Goal: Task Accomplishment & Management: Complete application form

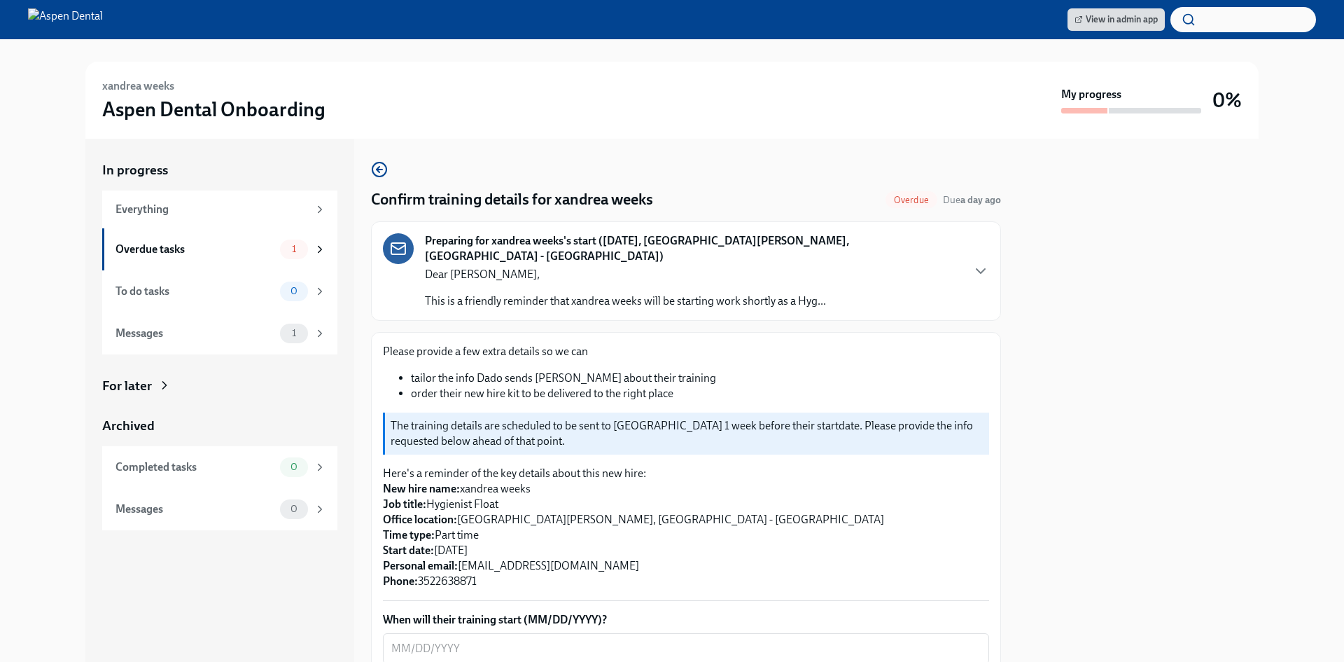
scroll to position [280, 0]
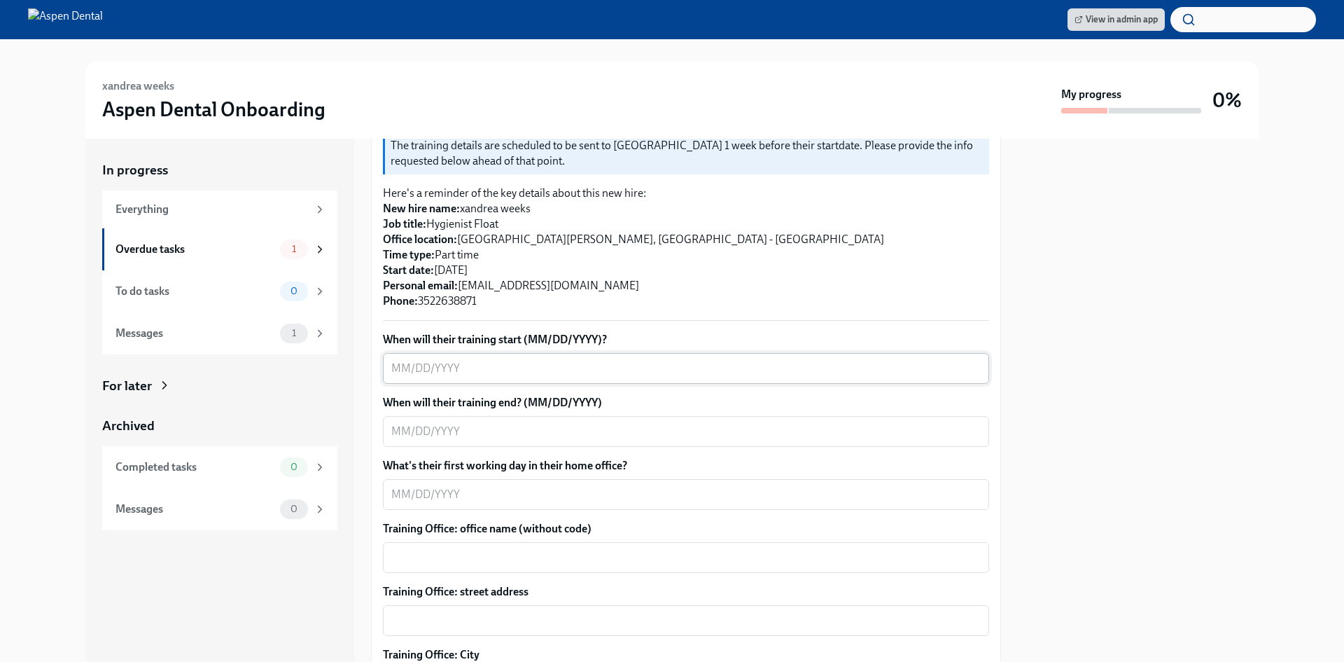
click at [396, 360] on textarea "When will their training start (MM/DD/YYYY)?" at bounding box center [685, 368] width 589 height 17
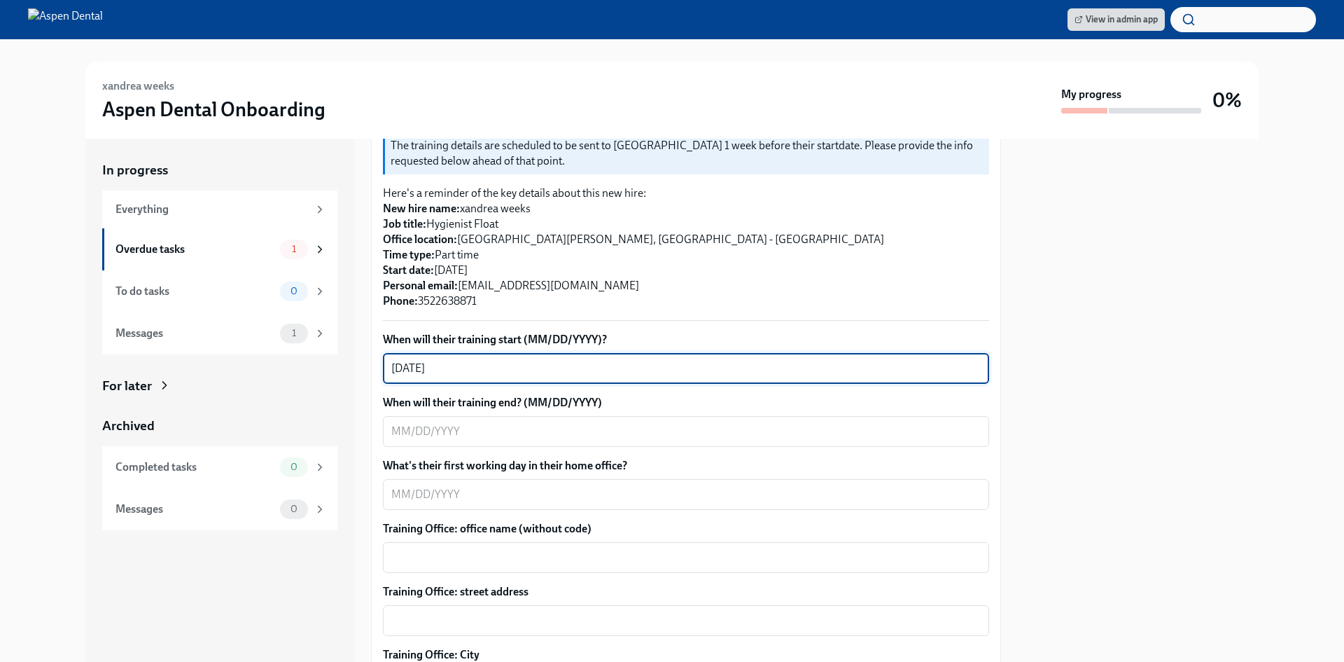
type textarea "09/02/2025"
click at [400, 424] on textarea "When will their training end? (MM/DD/YYYY)" at bounding box center [685, 431] width 589 height 17
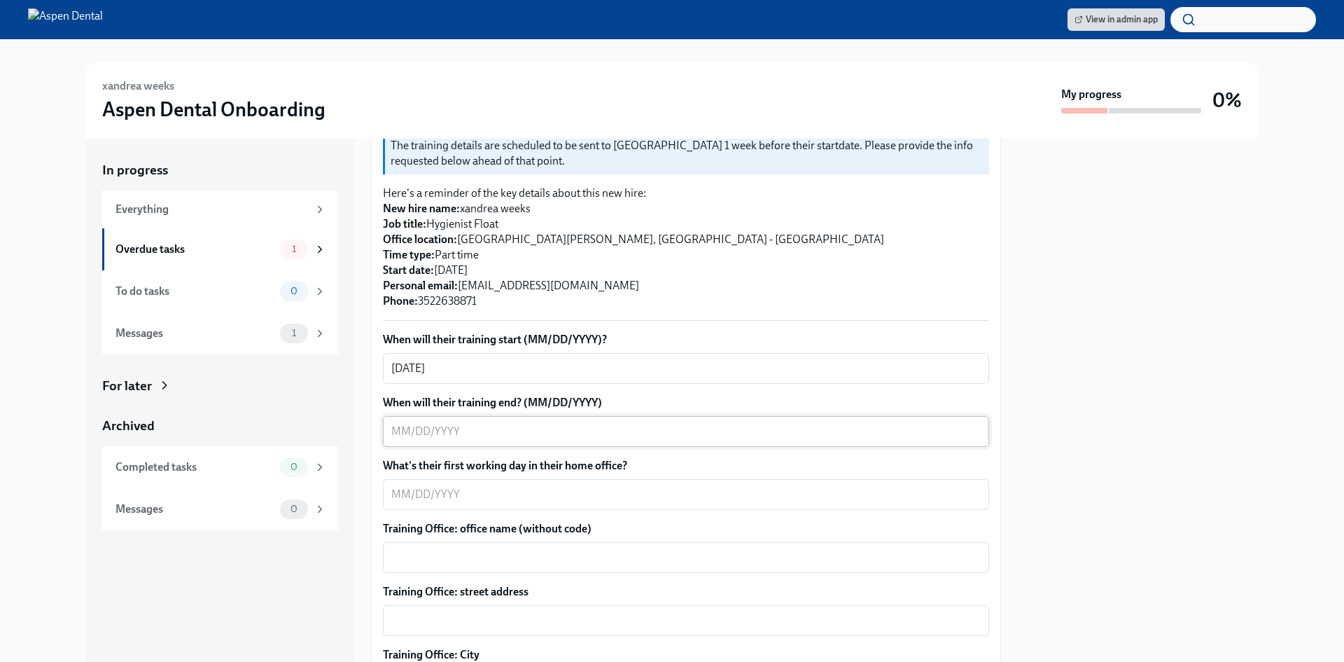
click at [432, 423] on textarea "When will their training end? (MM/DD/YYYY)" at bounding box center [685, 431] width 589 height 17
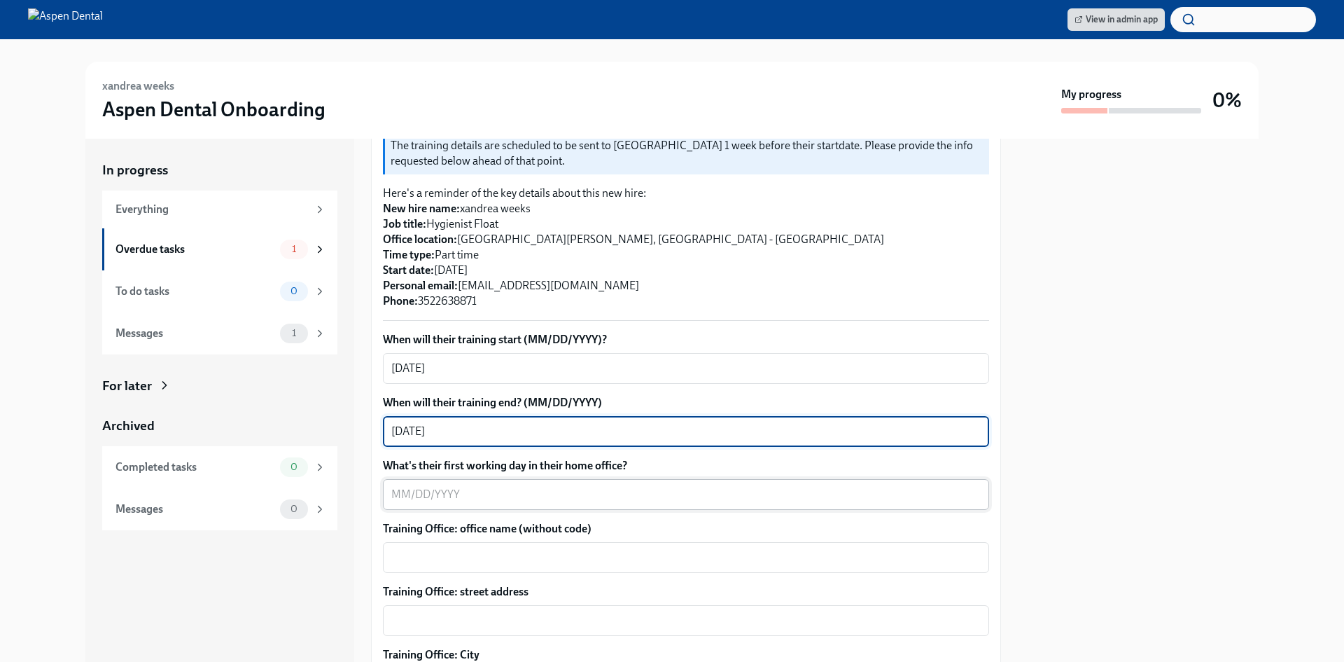
type textarea "09/05/2025"
click at [435, 486] on textarea "What's their first working day in their home office?" at bounding box center [685, 494] width 589 height 17
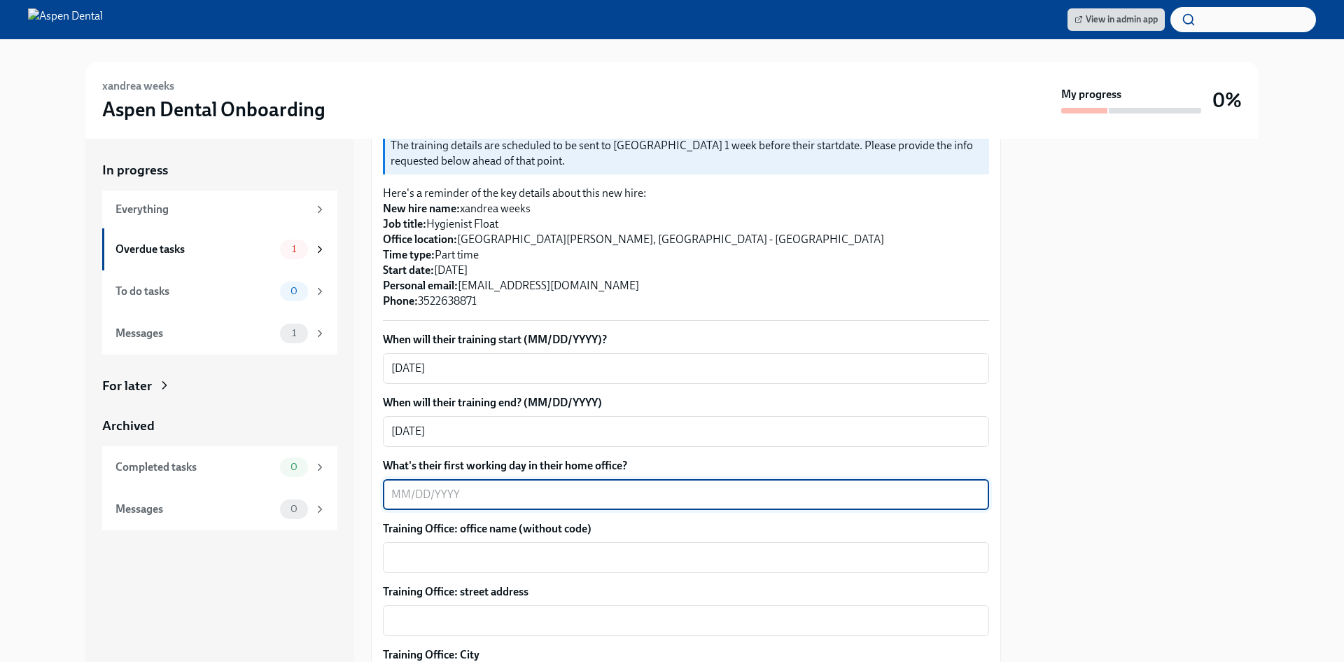
click at [435, 486] on textarea "What's their first working day in their home office?" at bounding box center [685, 494] width 589 height 17
click at [453, 486] on textarea "What's their first working day in their home office?" at bounding box center [685, 494] width 589 height 17
click at [448, 486] on textarea "What's their first working day in their home office?" at bounding box center [685, 494] width 589 height 17
click at [459, 486] on textarea "09/" at bounding box center [685, 494] width 589 height 17
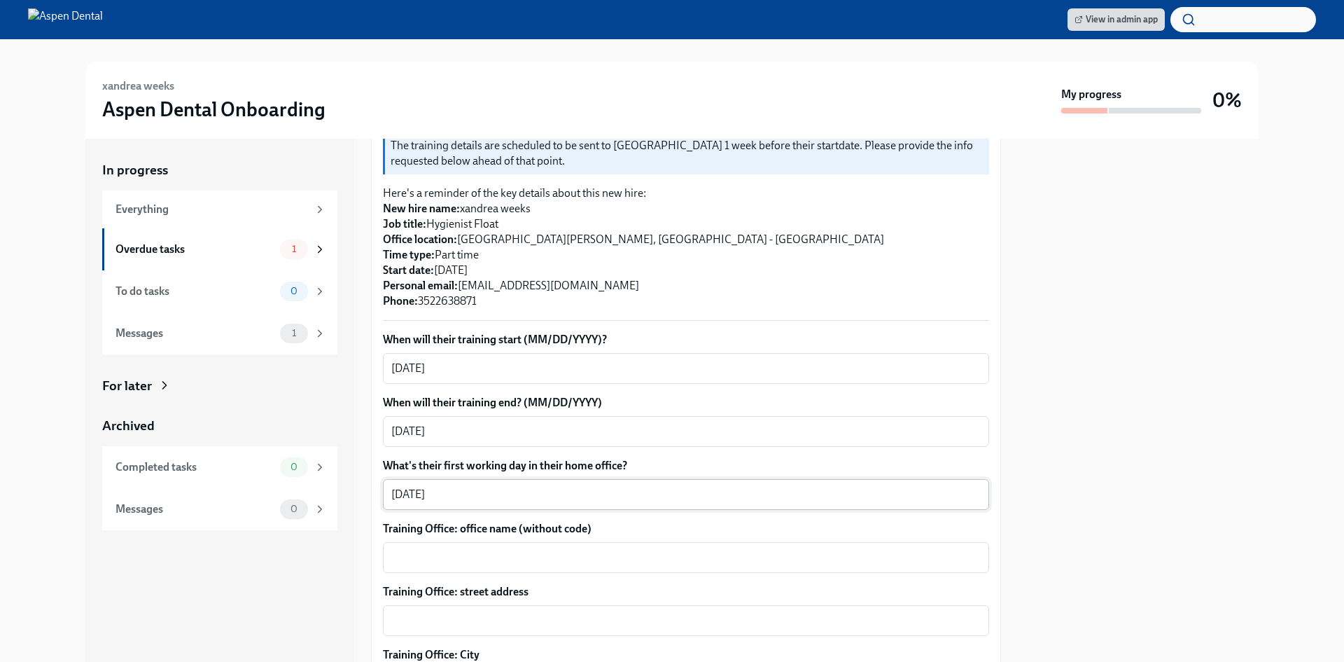
click at [413, 486] on textarea "09/09/2025" at bounding box center [685, 494] width 589 height 17
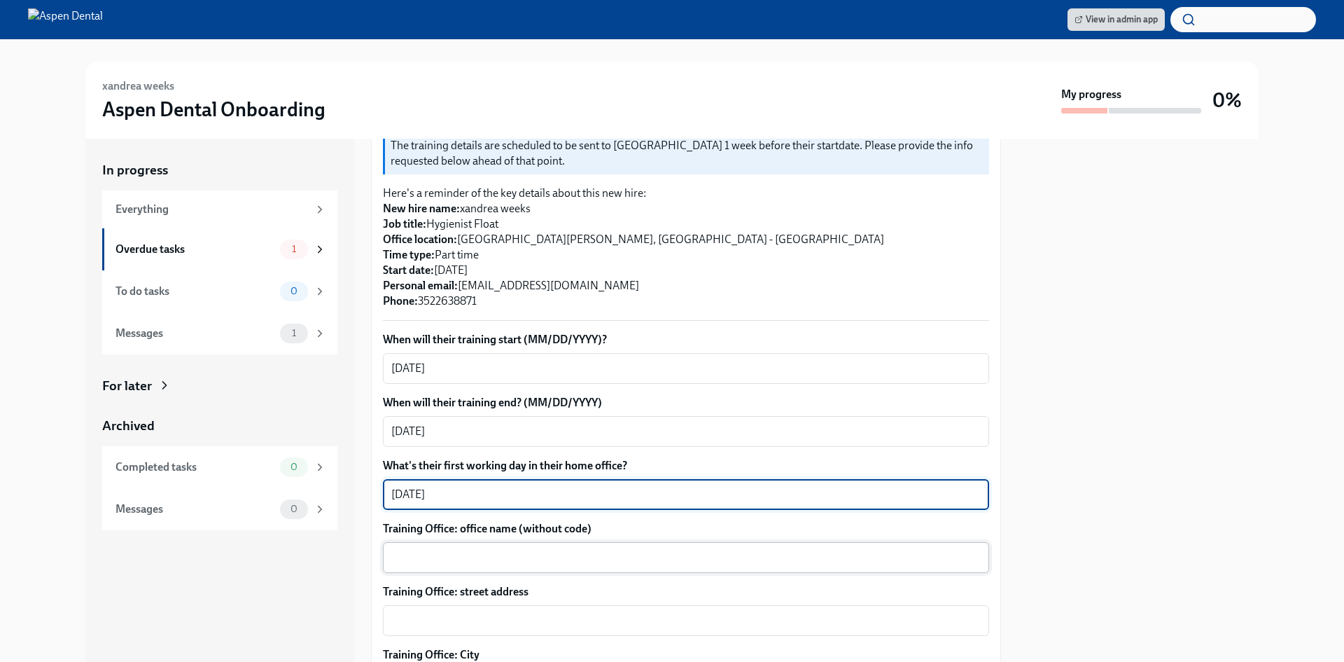
type textarea "09/08/2025"
click at [484, 549] on textarea "Training Office: office name (without code)" at bounding box center [685, 557] width 589 height 17
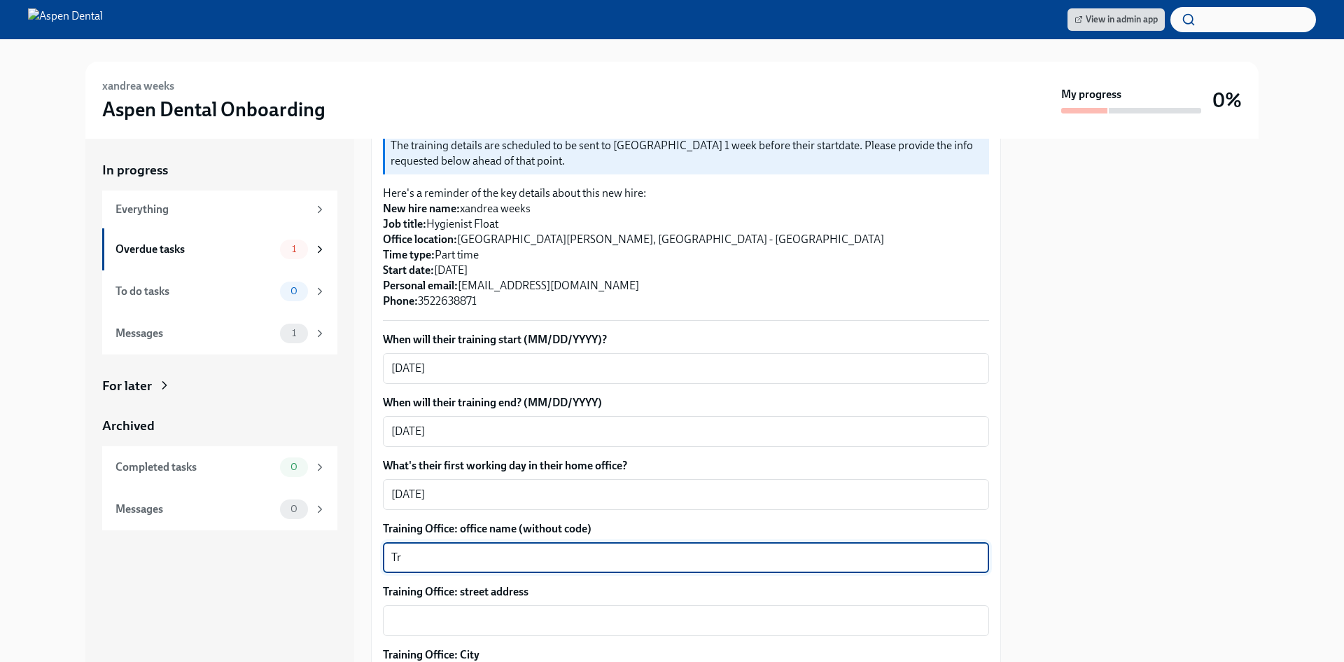
type textarea "T"
type textarea "New Port Richey ( Trinity )"
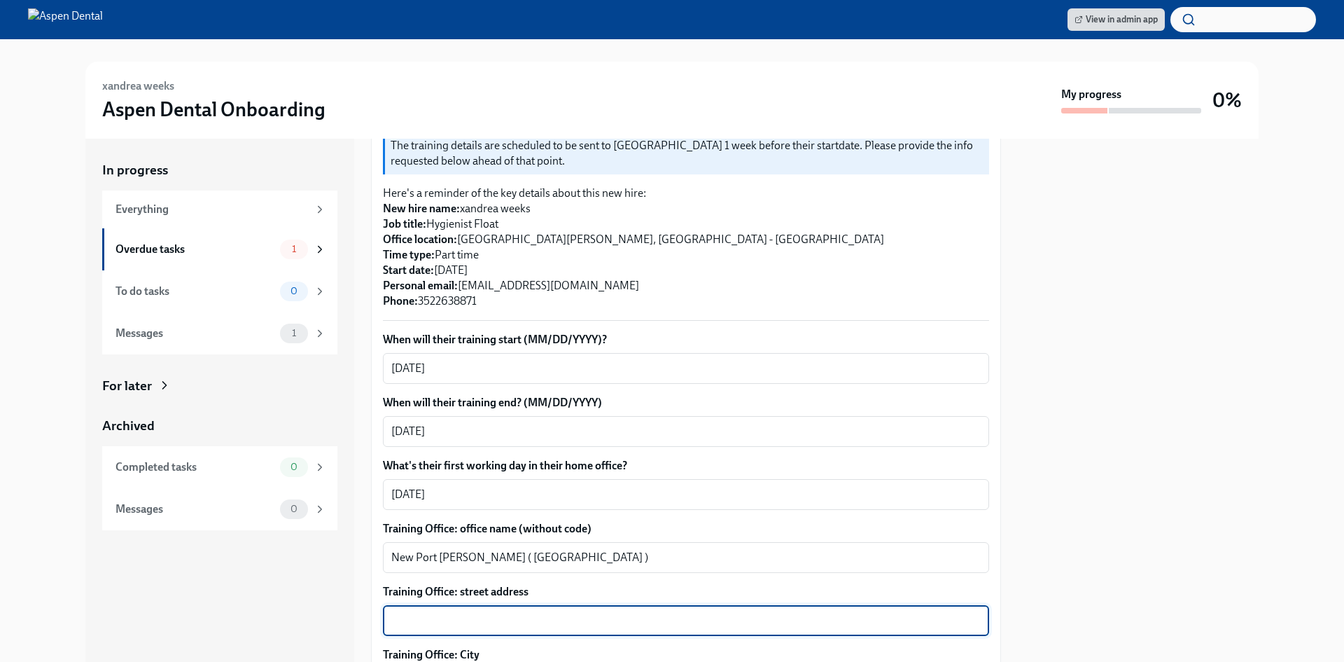
click at [553, 612] on textarea "Training Office: street address" at bounding box center [685, 620] width 589 height 17
click at [427, 612] on textarea "3180 redeemer" at bounding box center [685, 620] width 589 height 17
click at [528, 612] on textarea "3180 Redeemer" at bounding box center [685, 620] width 589 height 17
type textarea "3180 Redeemer Way"
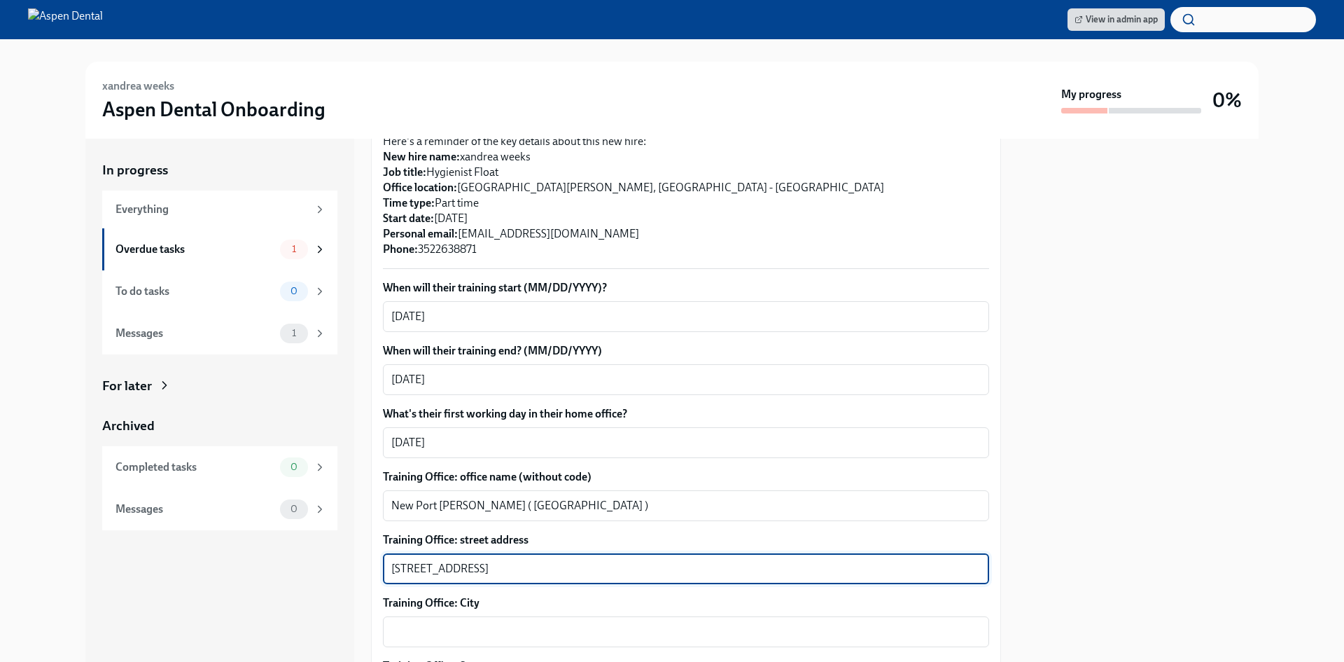
scroll to position [420, 0]
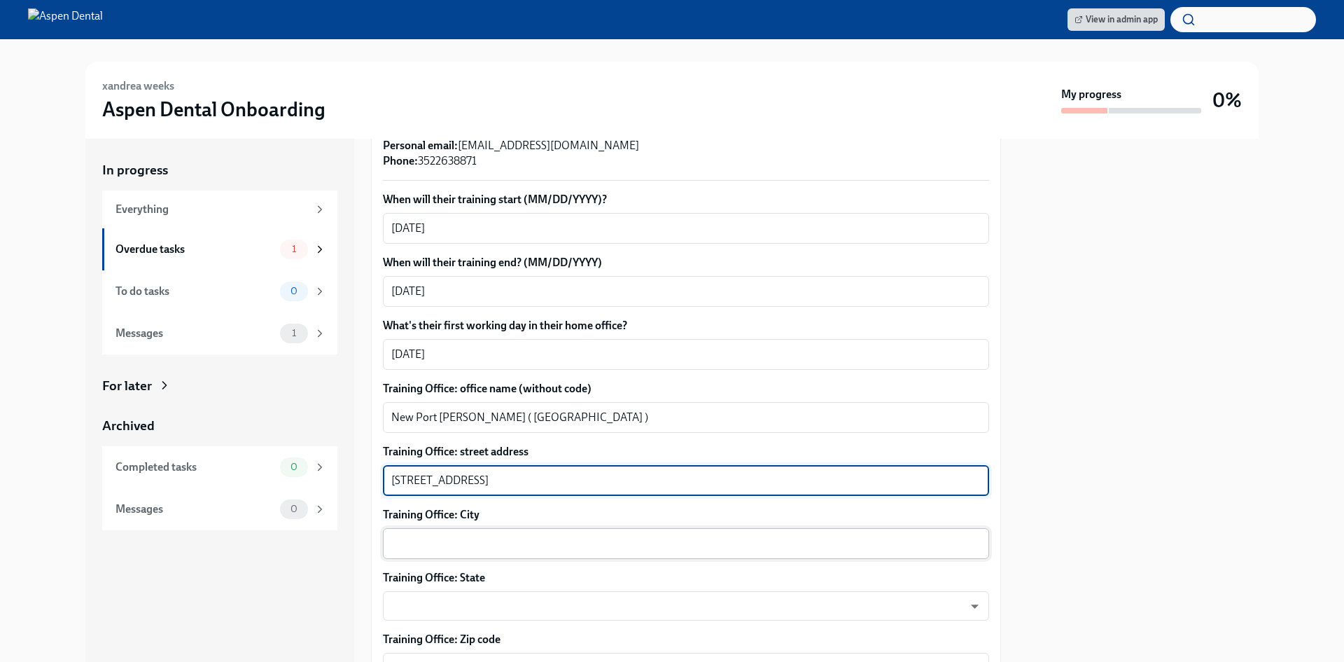
click at [529, 535] on textarea "Training Office: City" at bounding box center [685, 543] width 589 height 17
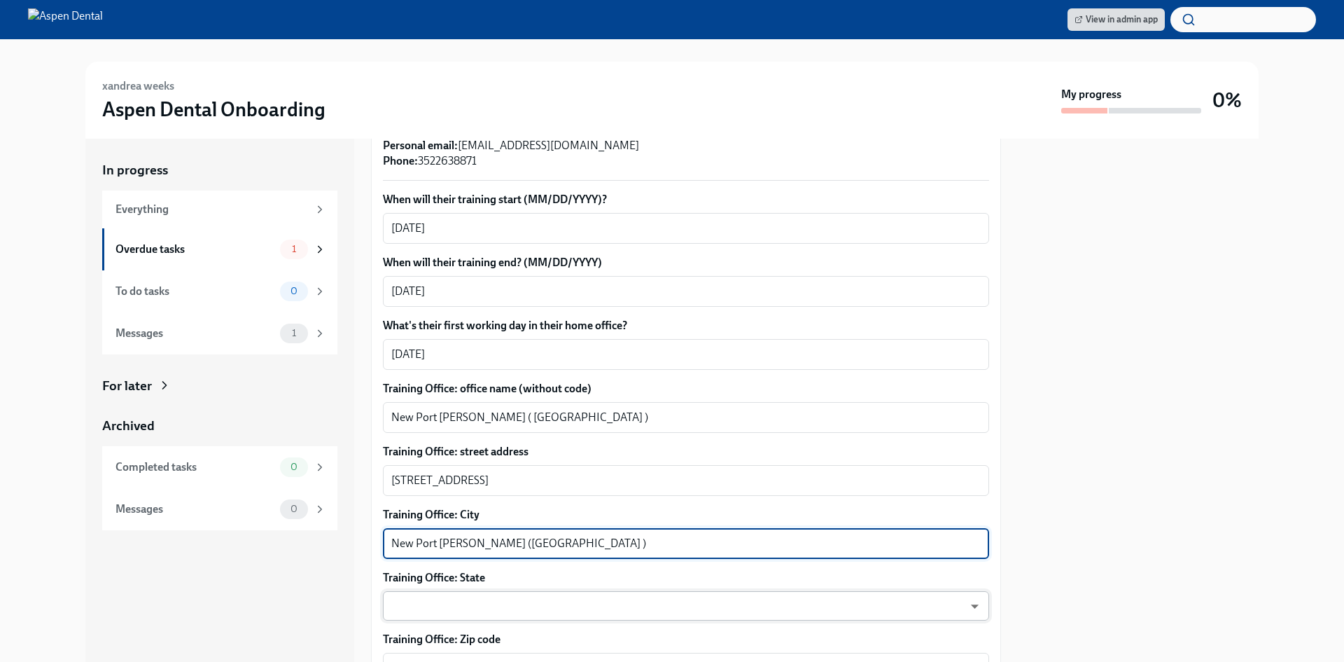
type textarea "New Port Richey (Trinity )"
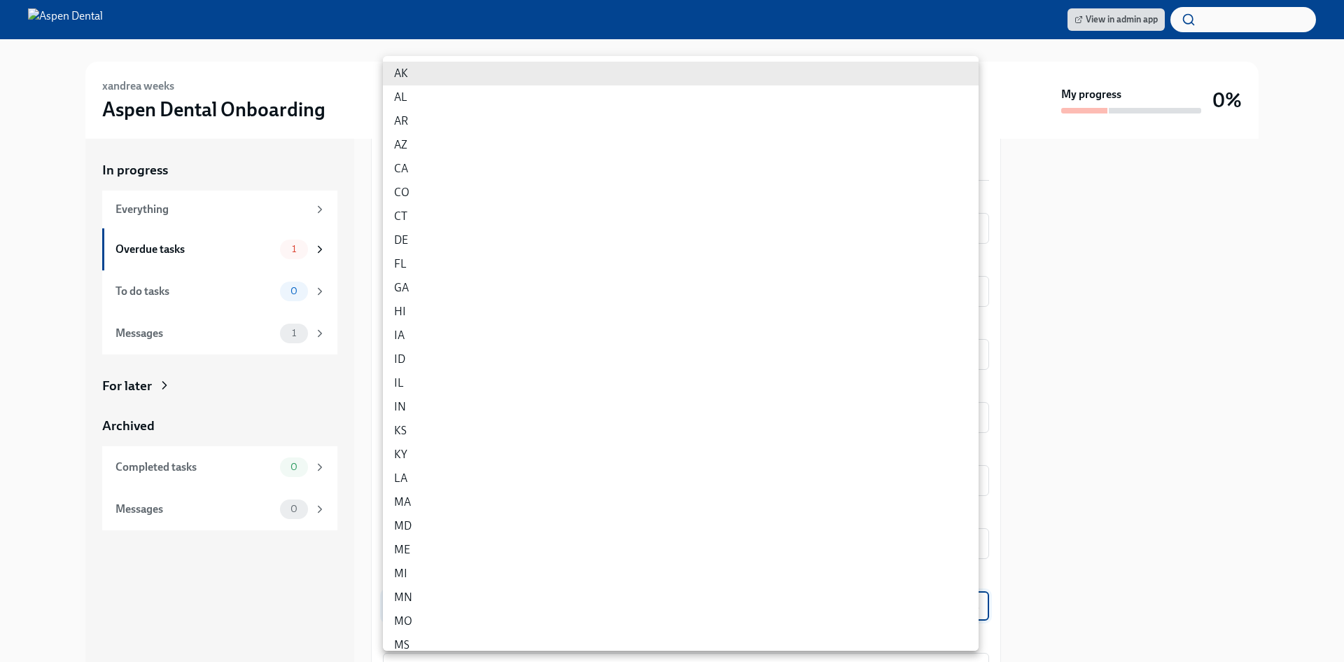
click at [459, 594] on body "View in admin app xandrea weeks Aspen Dental Onboarding My progress 0% In progr…" at bounding box center [672, 331] width 1344 height 662
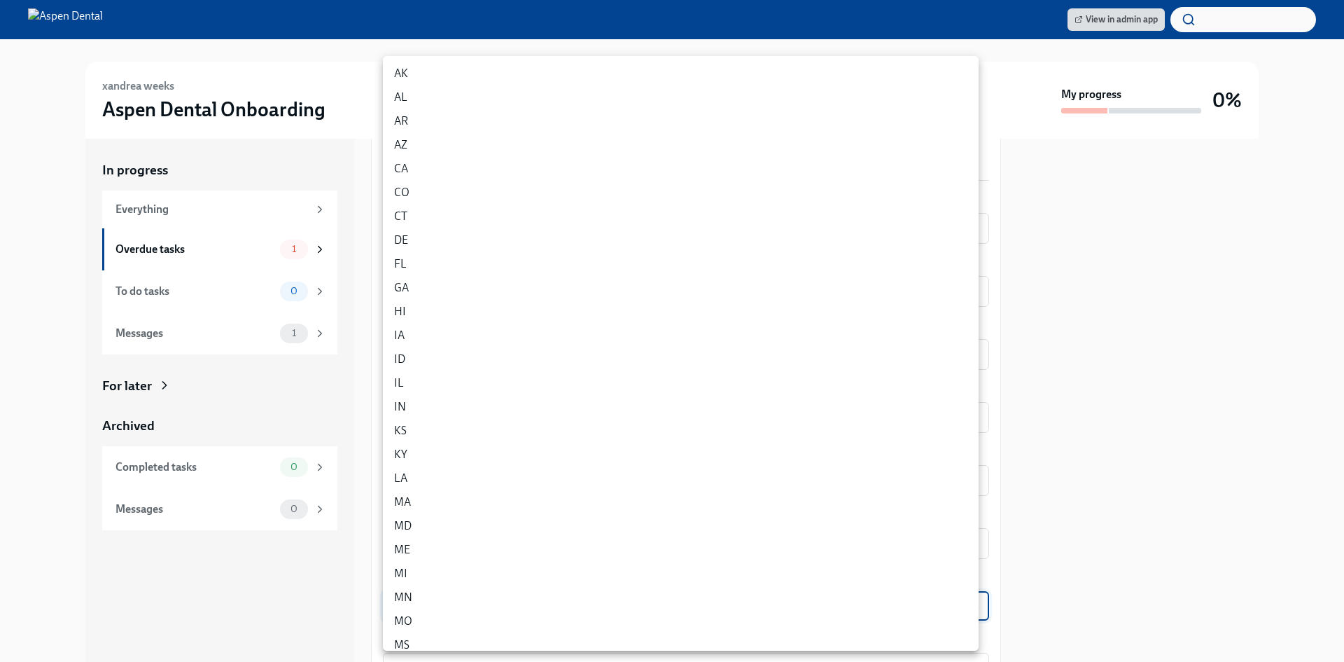
click at [412, 267] on li "FL" at bounding box center [681, 264] width 596 height 24
type input "p9EpWNeCF"
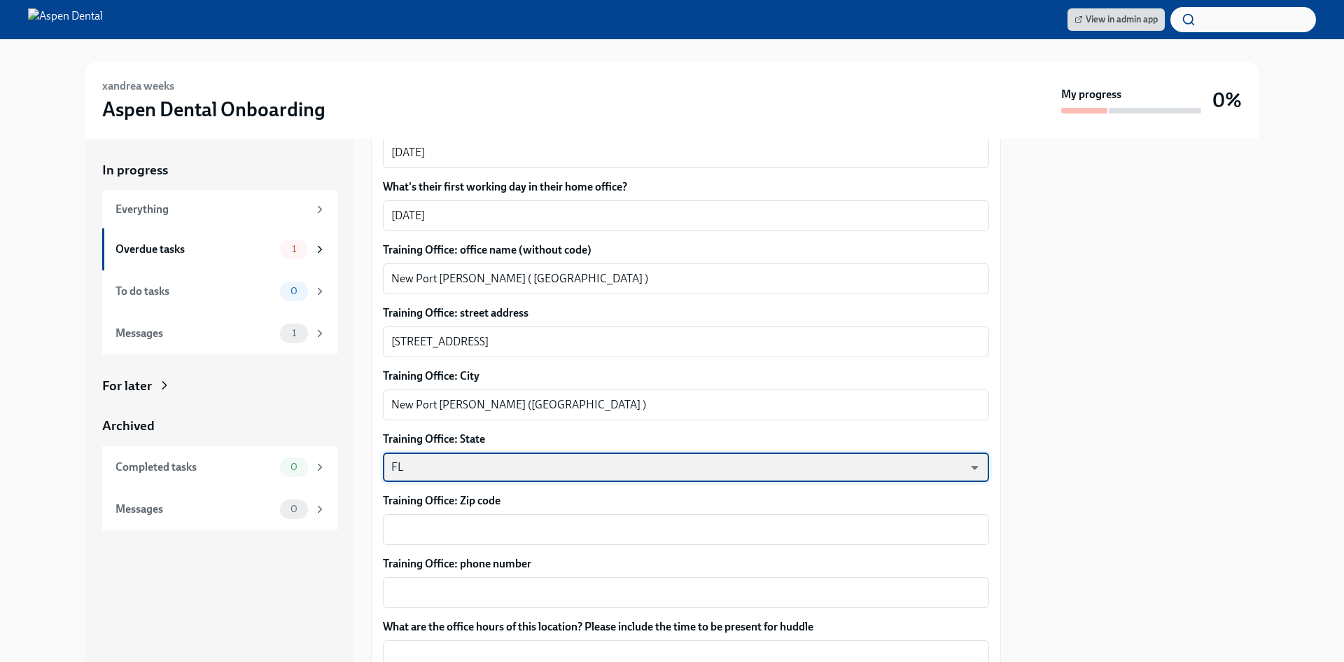
scroll to position [560, 0]
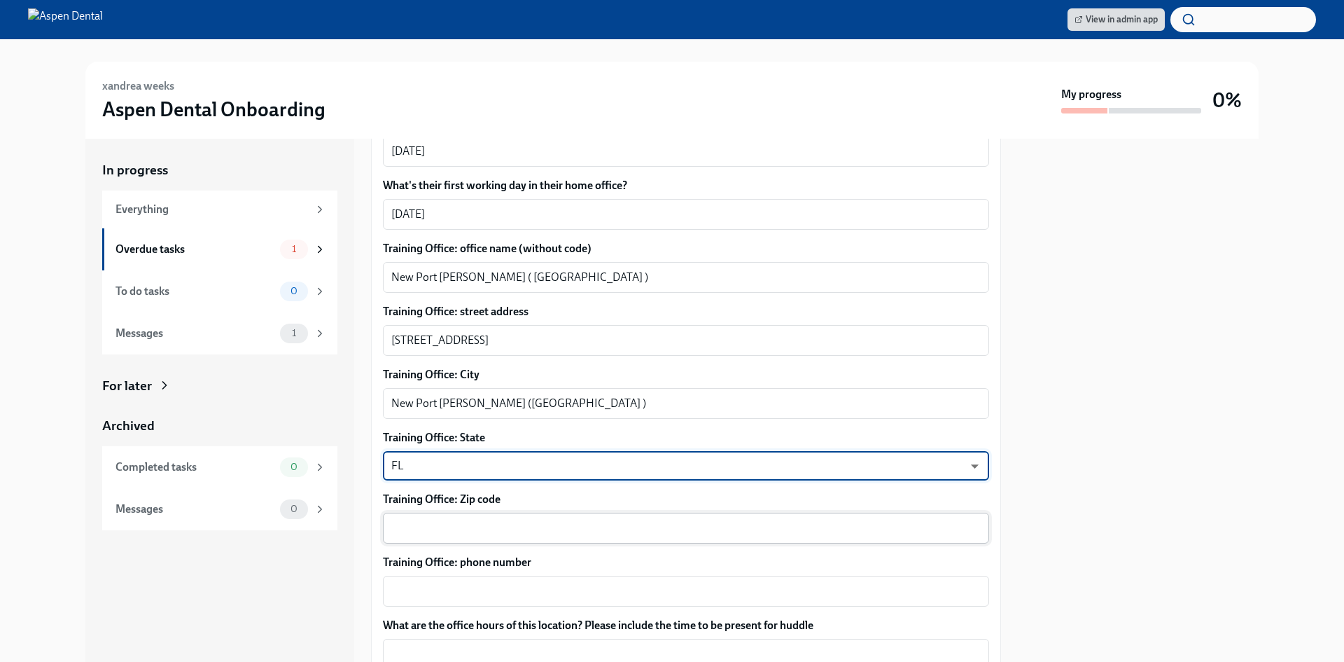
click at [435, 512] on div "x ​" at bounding box center [686, 527] width 606 height 31
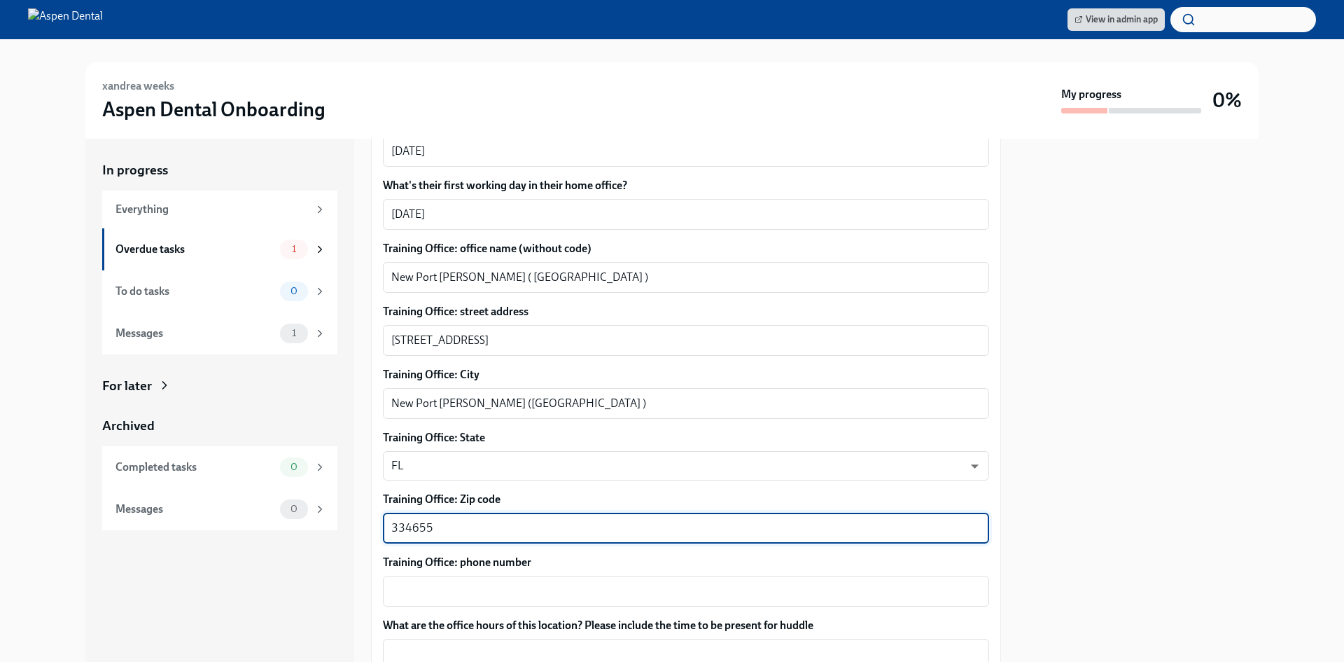
click at [403, 519] on textarea "334655" at bounding box center [685, 527] width 589 height 17
type textarea "34655"
click at [491, 582] on textarea "Training Office: phone number" at bounding box center [685, 590] width 589 height 17
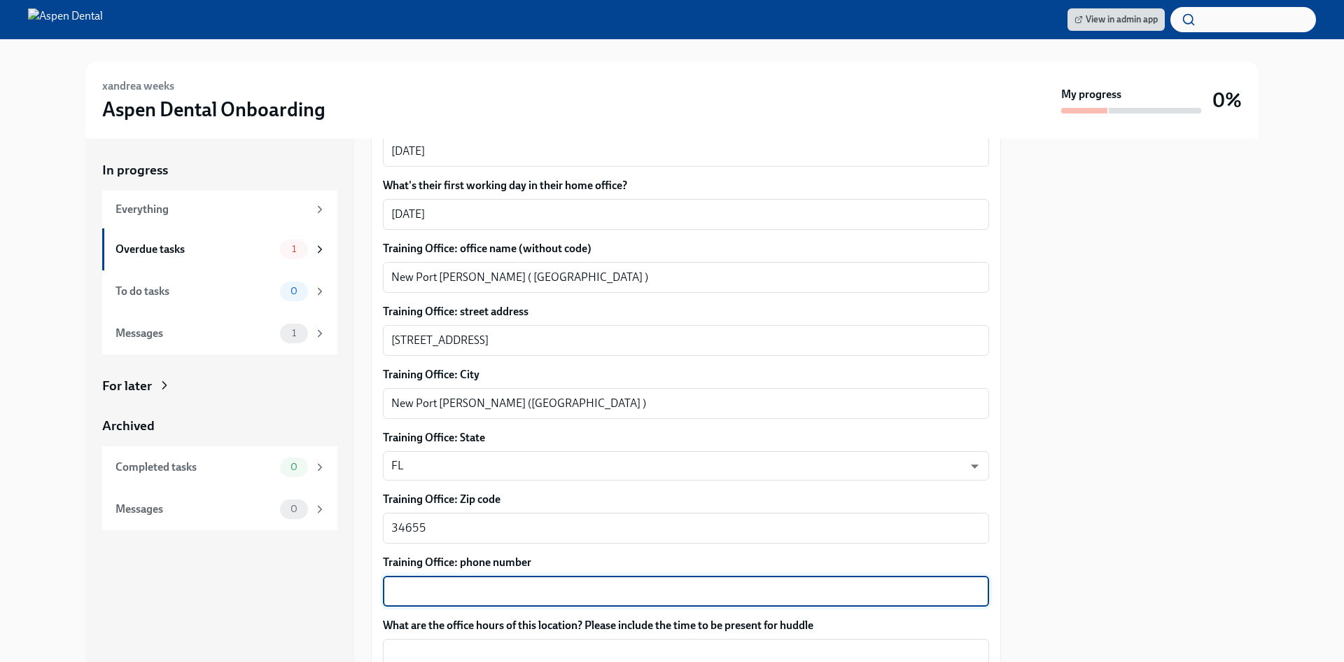
click at [431, 582] on textarea "Training Office: phone number" at bounding box center [685, 590] width 589 height 17
paste textarea "(727) 810-8016"
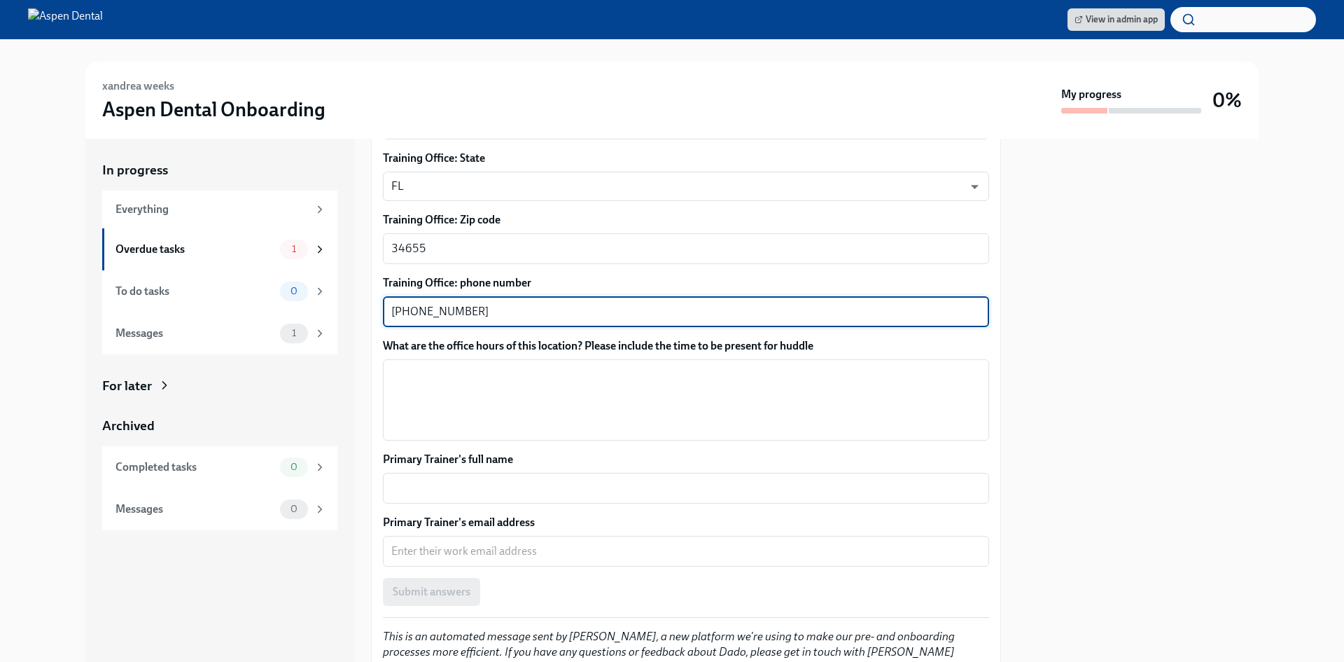
scroll to position [840, 0]
type textarea "(727) 810-8016"
click at [435, 365] on textarea "What are the office hours of this location? Please include the time to be prese…" at bounding box center [685, 398] width 589 height 67
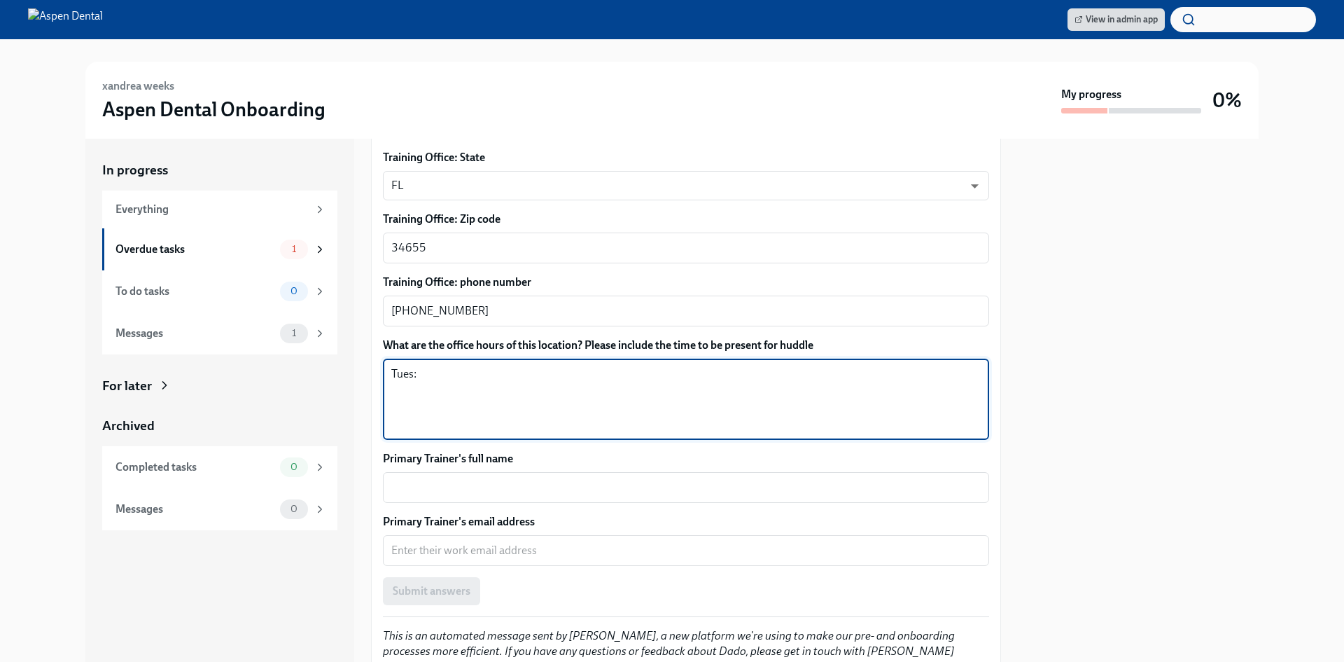
paste textarea "8:00AM - 6:00PM"
drag, startPoint x: 442, startPoint y: 354, endPoint x: 420, endPoint y: 355, distance: 21.7
click at [420, 365] on textarea "Tues: 8:00AM - 6:00PM" at bounding box center [685, 398] width 589 height 67
click at [557, 365] on textarea "Tues: 7:45AM - 6:00PM" at bounding box center [685, 398] width 589 height 67
drag, startPoint x: 512, startPoint y: 363, endPoint x: 419, endPoint y: 345, distance: 94.0
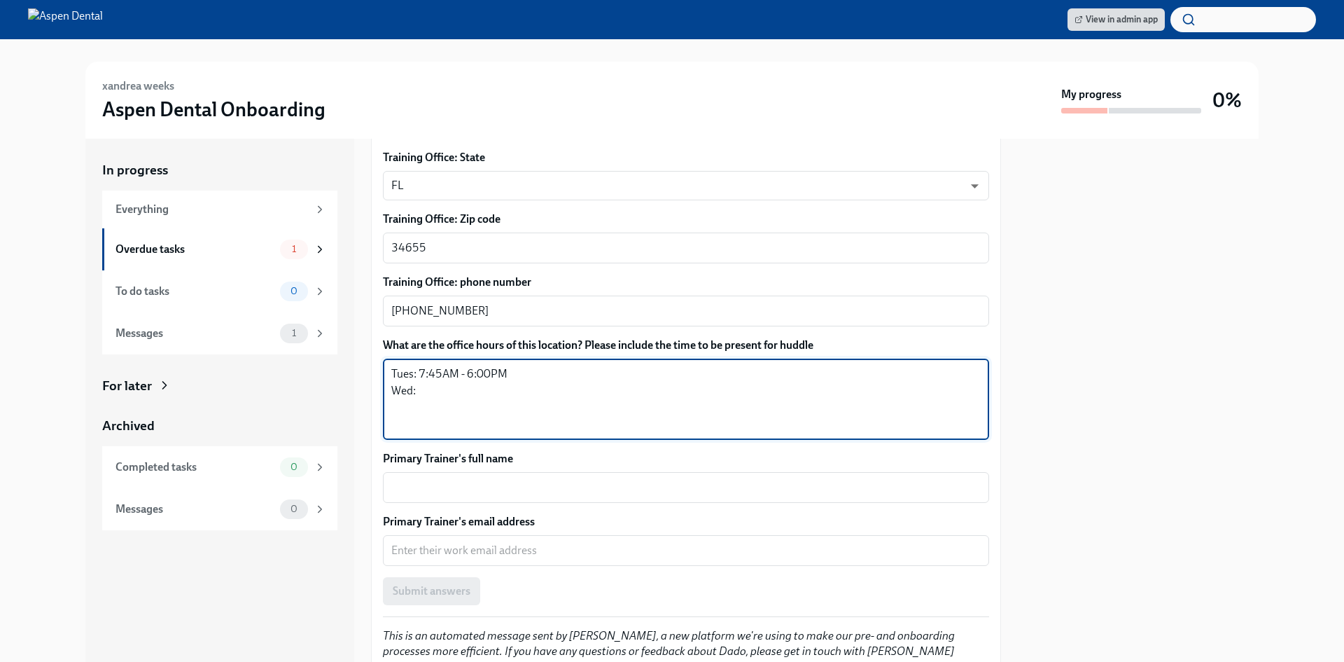
click at [419, 358] on div "Tues: 7:45AM - 6:00PM Wed: x ​" at bounding box center [686, 398] width 606 height 81
click at [433, 378] on textarea "Tues: 7:45AM - 6:00PM Wed:" at bounding box center [685, 398] width 589 height 67
paste textarea "7:45AM - 6:00PM"
paste textarea "8:00AM - 1:00PM"
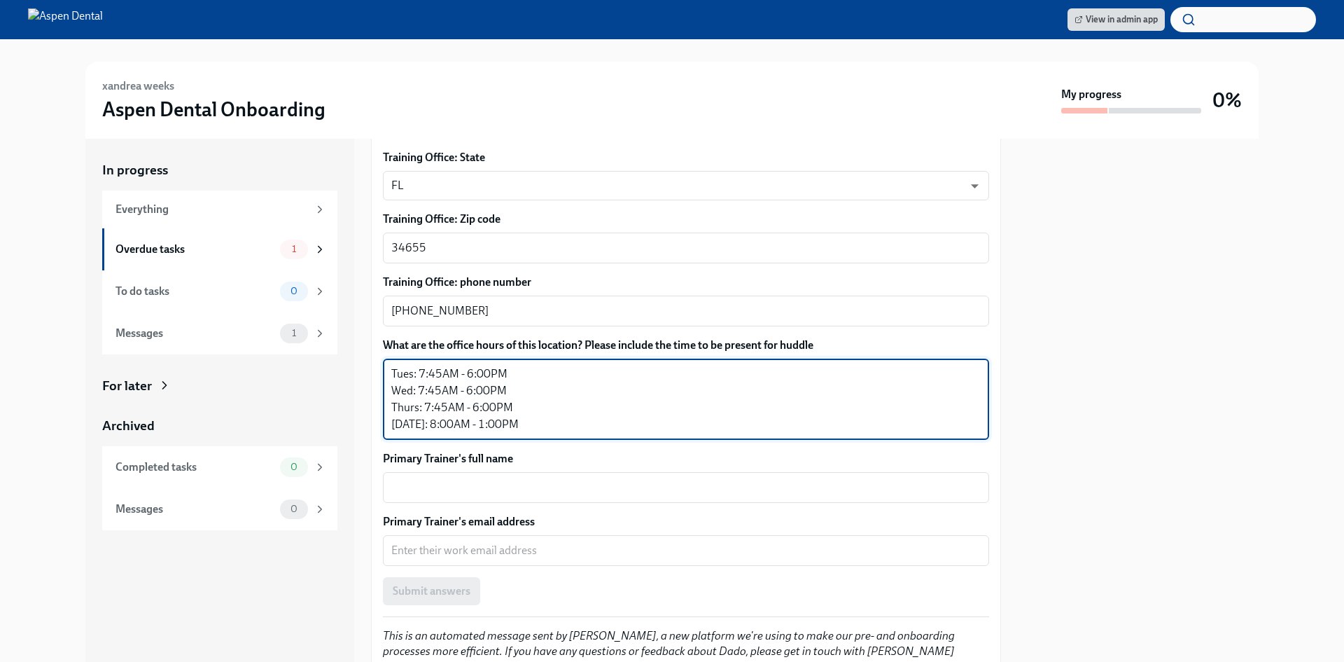
click at [447, 408] on textarea "Tues: 7:45AM - 6:00PM Wed: 7:45AM - 6:00PM Thurs: 7:45AM - 6:00PM Friday: 8:00A…" at bounding box center [685, 398] width 589 height 67
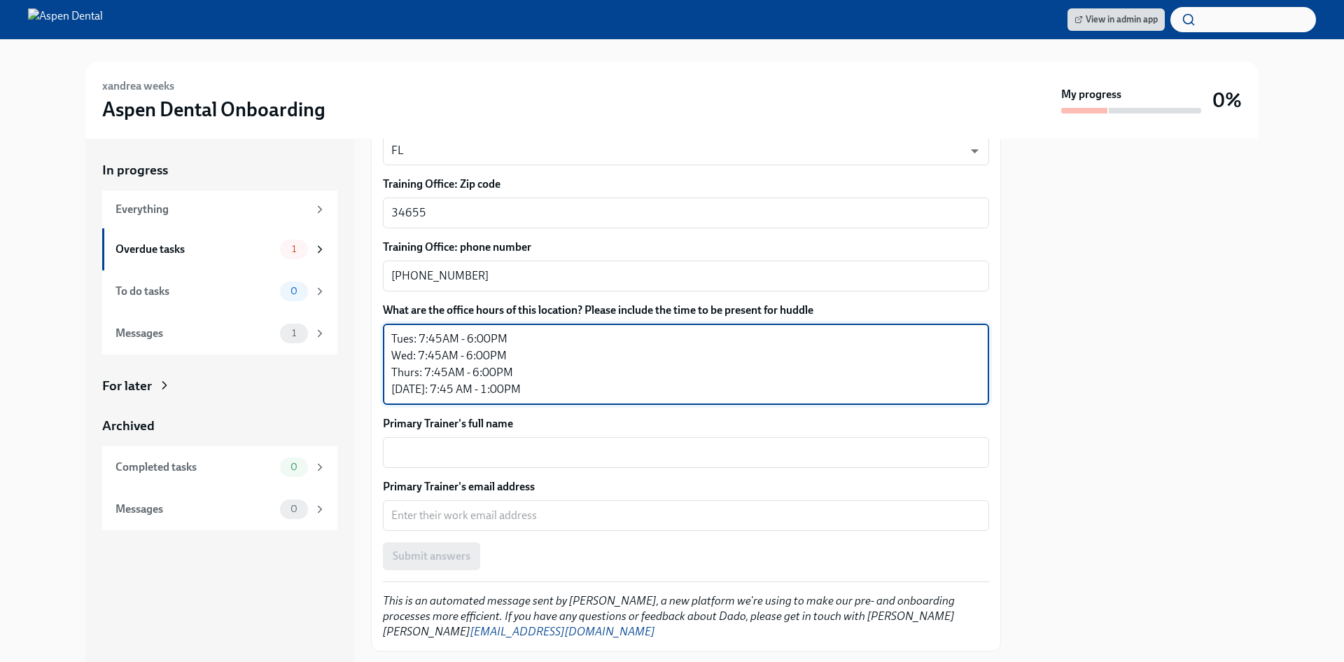
scroll to position [894, 0]
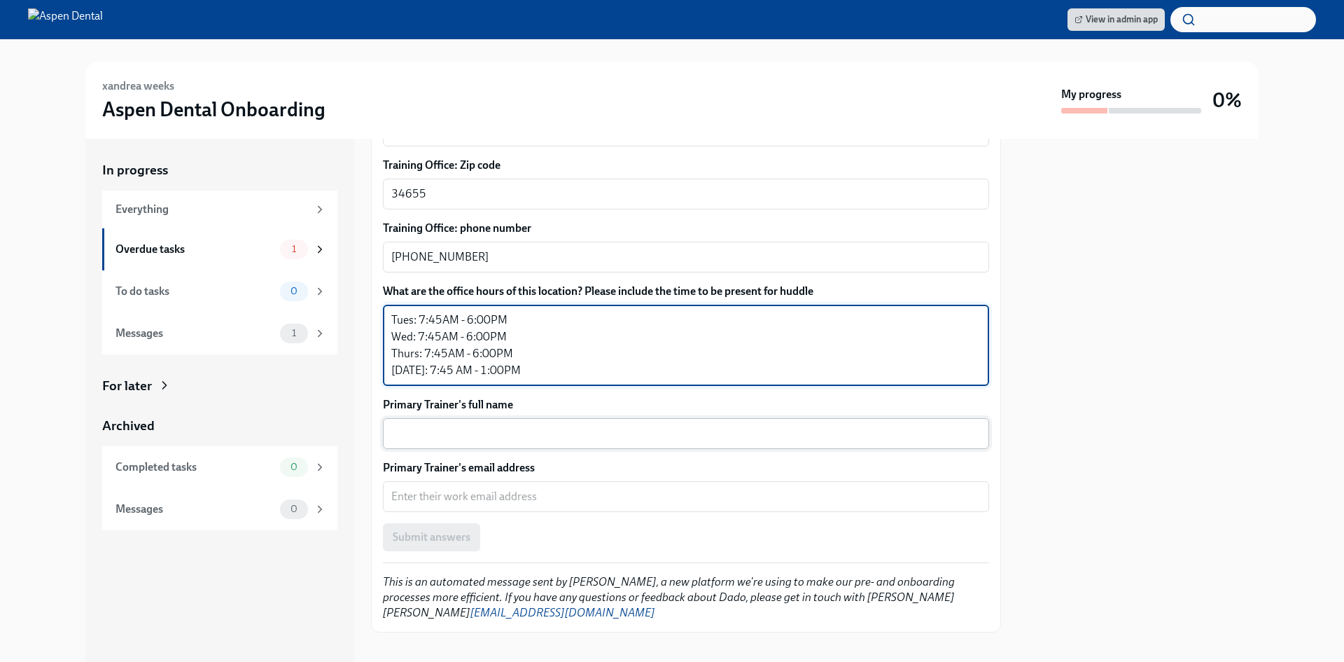
type textarea "Tues: 7:45AM - 6:00PM Wed: 7:45AM - 6:00PM Thurs: 7:45AM - 6:00PM Friday: 7:45 …"
click at [536, 429] on div "x ​" at bounding box center [686, 433] width 606 height 31
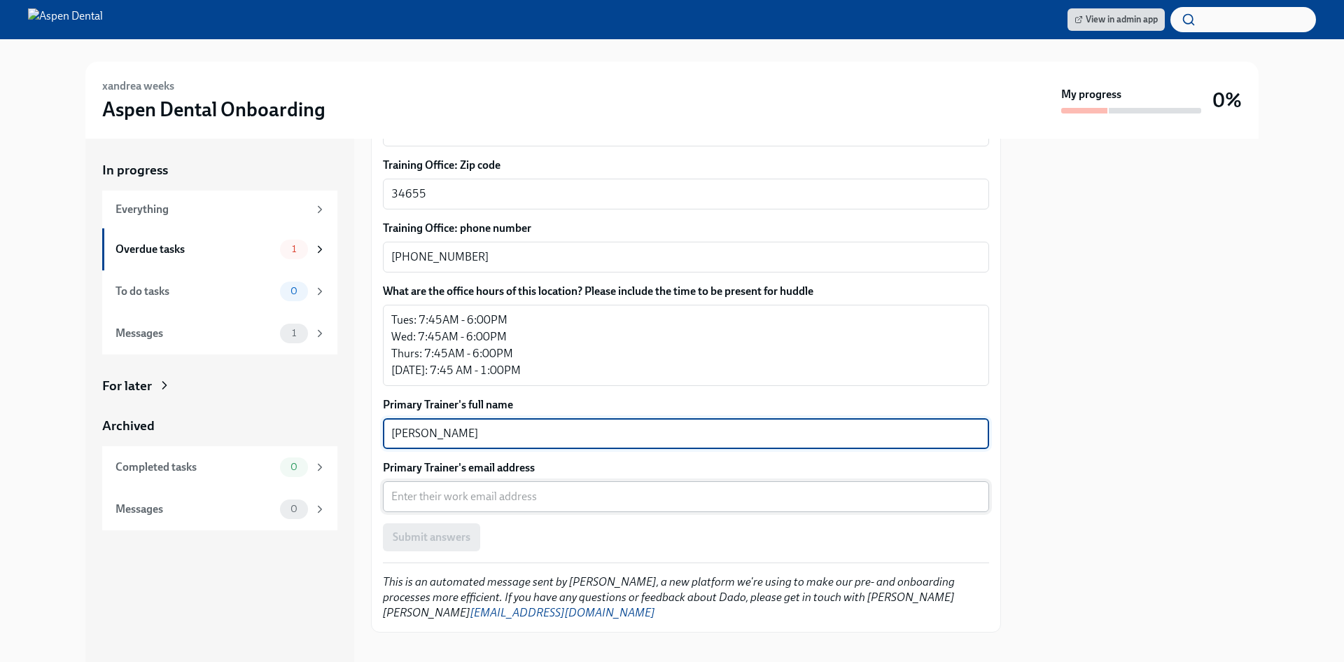
type textarea "Shannon Dorrmann"
click at [494, 488] on textarea "Primary Trainer's email address" at bounding box center [685, 496] width 589 height 17
drag, startPoint x: 472, startPoint y: 412, endPoint x: 494, endPoint y: 477, distance: 68.0
click at [494, 488] on textarea "Primary Trainer's email address" at bounding box center [685, 496] width 589 height 17
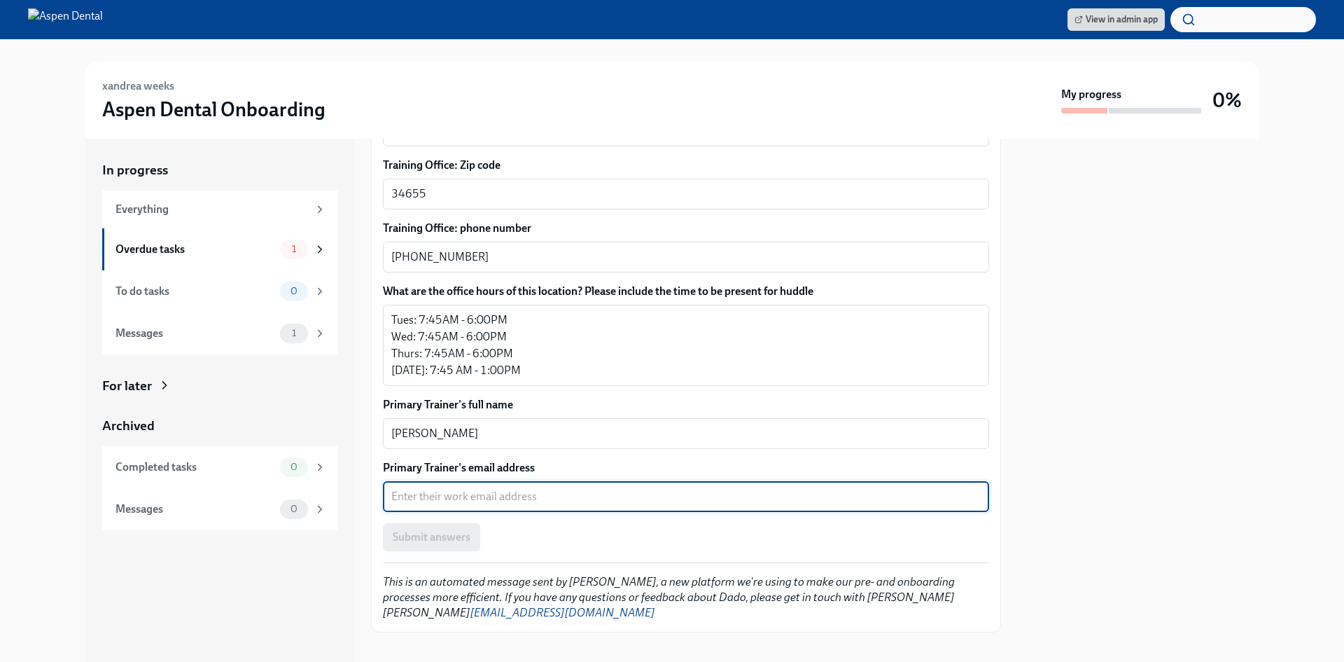
click at [462, 488] on textarea "Primary Trainer's email address" at bounding box center [685, 496] width 589 height 17
click at [442, 488] on textarea "Primary Trainer's email address" at bounding box center [685, 496] width 589 height 17
paste textarea "swolford@aspendental.com"
type textarea "swolford@aspendental.com"
click at [445, 530] on span "Submit answers" at bounding box center [432, 537] width 78 height 14
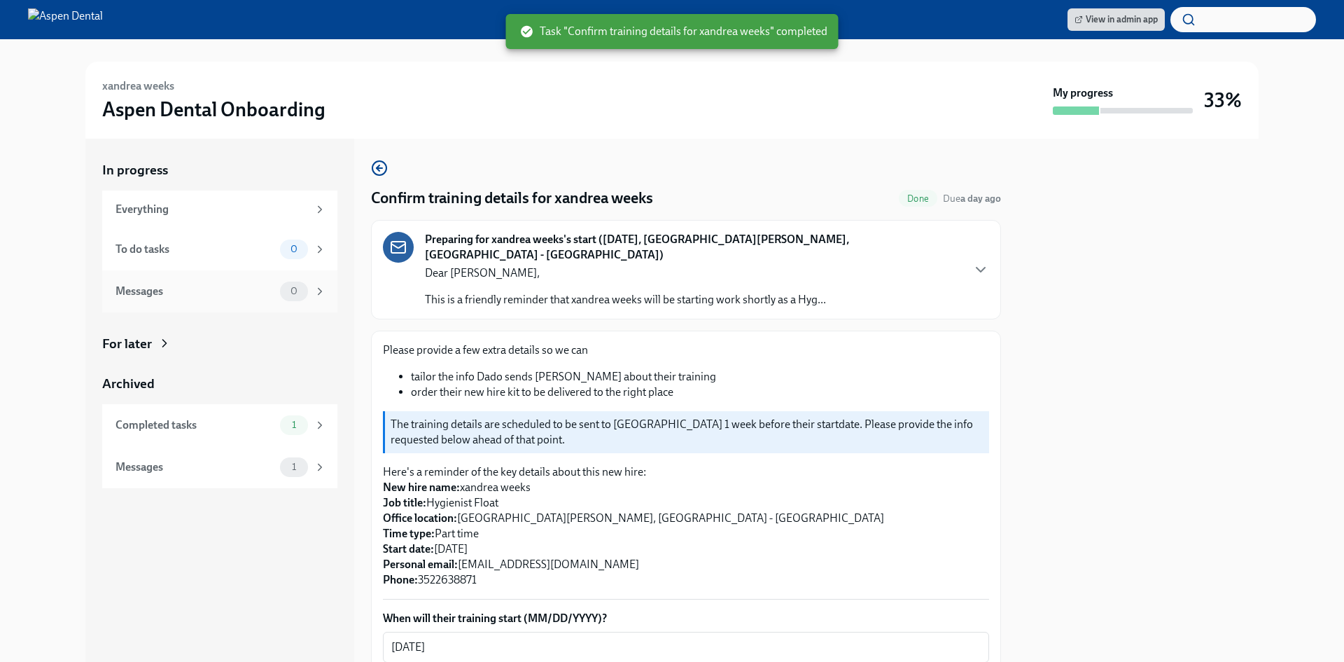
scroll to position [0, 0]
